Goal: Task Accomplishment & Management: Manage account settings

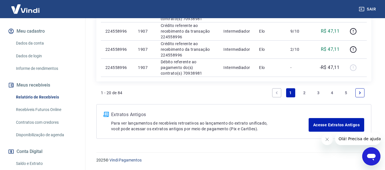
scroll to position [85, 0]
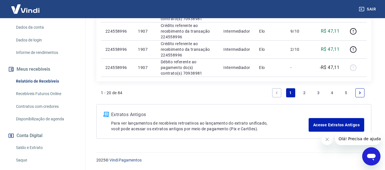
click at [55, 102] on link "Contratos com credores" at bounding box center [46, 107] width 65 height 12
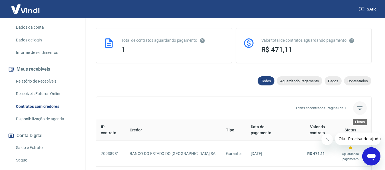
scroll to position [172, 0]
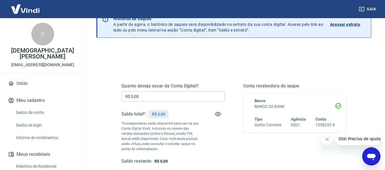
scroll to position [31, 0]
